Goal: Information Seeking & Learning: Learn about a topic

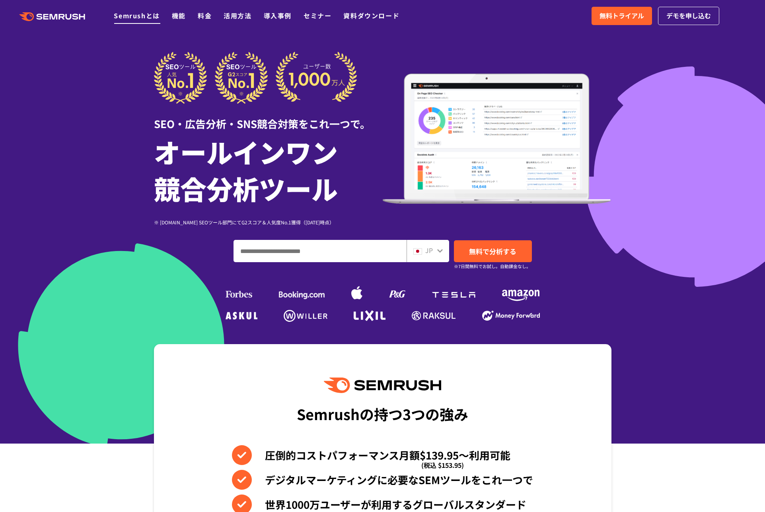
click at [139, 14] on link "Semrushとは" at bounding box center [137, 16] width 46 height 10
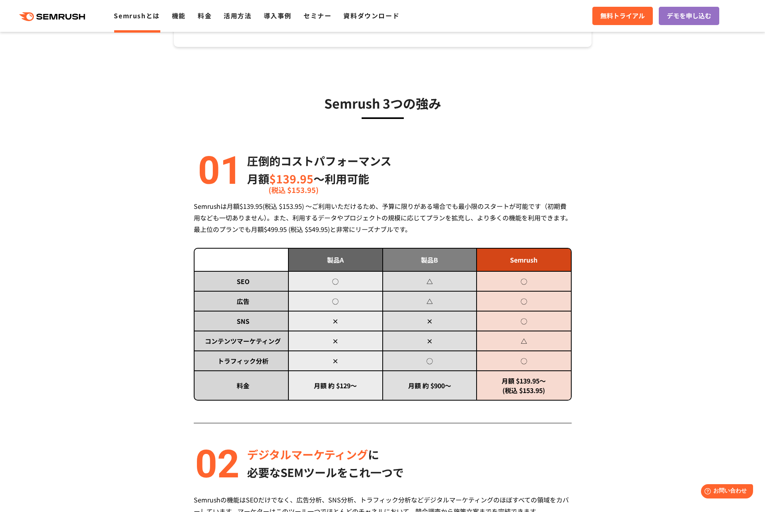
scroll to position [269, 0]
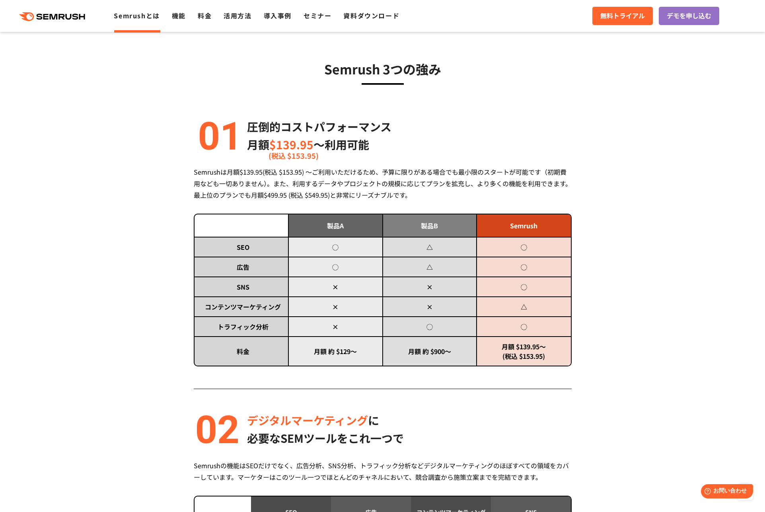
click at [135, 16] on link "Semrushとは" at bounding box center [137, 16] width 46 height 10
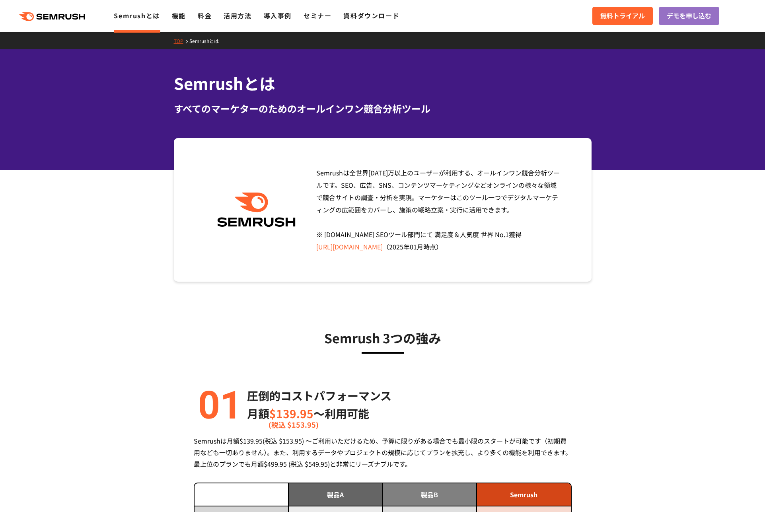
click at [46, 17] on icon ".cls {fill: #FF642D;}" at bounding box center [53, 16] width 90 height 9
